Goal: Communication & Community: Answer question/provide support

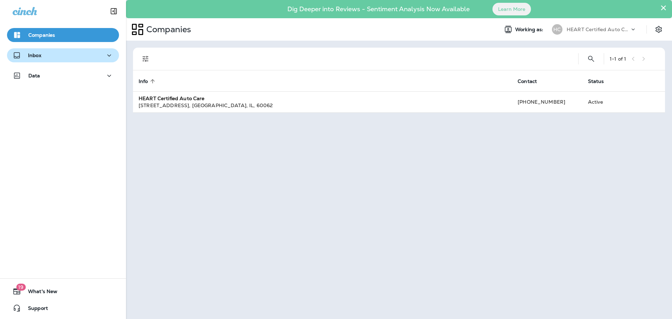
click at [82, 57] on div "Inbox" at bounding box center [63, 55] width 101 height 9
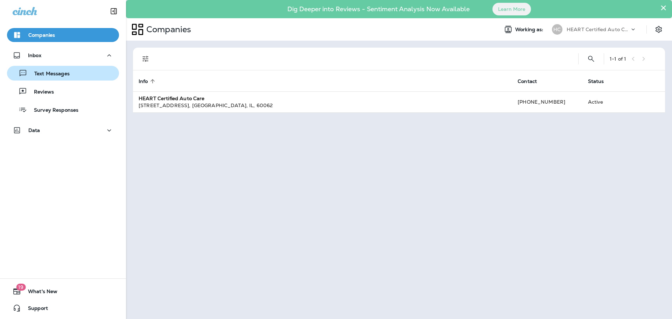
click at [85, 68] on button "Text Messages" at bounding box center [63, 73] width 112 height 15
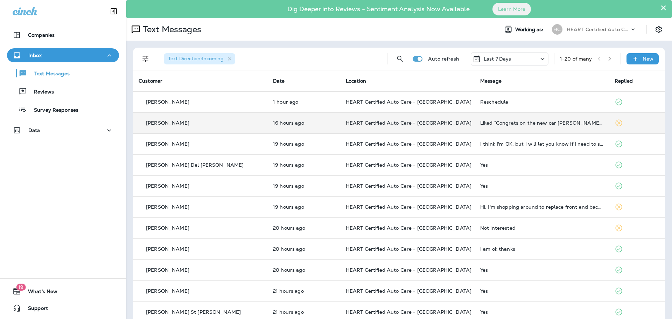
click at [511, 127] on td "Liked “Congrats on the new car [PERSON_NAME]! Do you want us to remove the 1998…" at bounding box center [542, 122] width 134 height 21
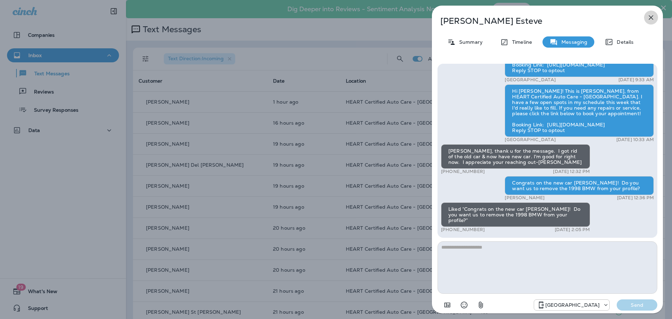
click at [647, 18] on icon "button" at bounding box center [651, 17] width 8 height 8
